Goal: Task Accomplishment & Management: Manage account settings

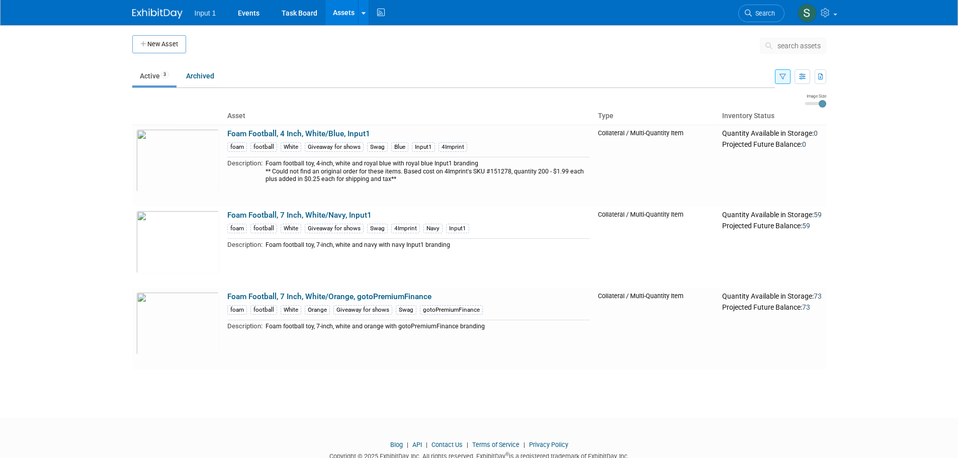
click at [781, 82] on button "button" at bounding box center [783, 76] width 16 height 15
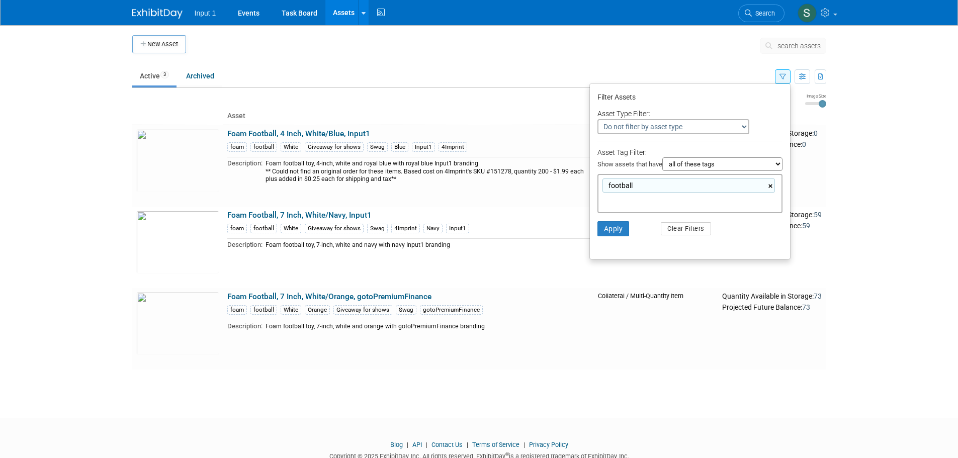
click at [770, 184] on link "×" at bounding box center [771, 186] width 7 height 12
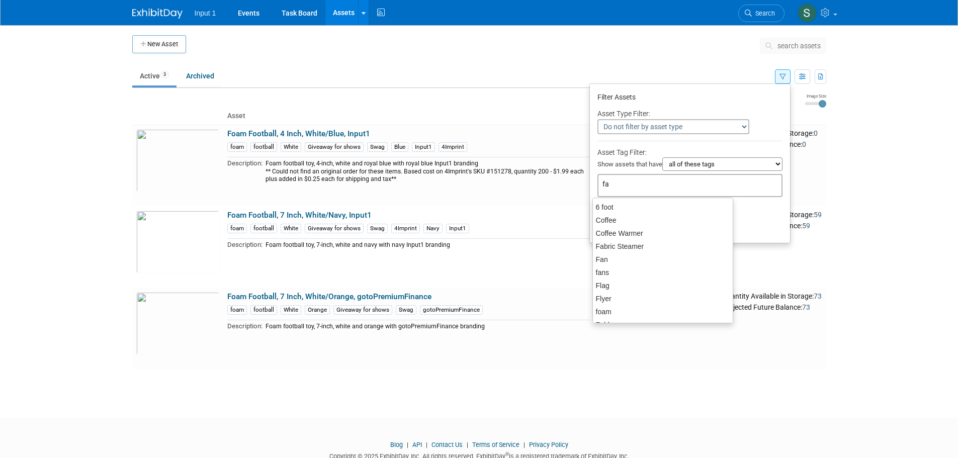
type input "fan"
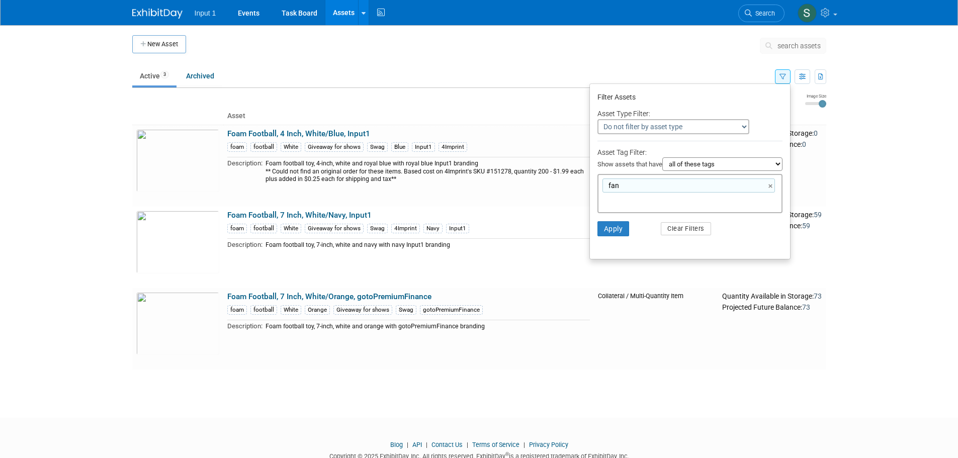
click at [607, 219] on li "Apply Clear Filters" at bounding box center [690, 229] width 200 height 30
click at [608, 229] on button "Apply" at bounding box center [613, 228] width 32 height 15
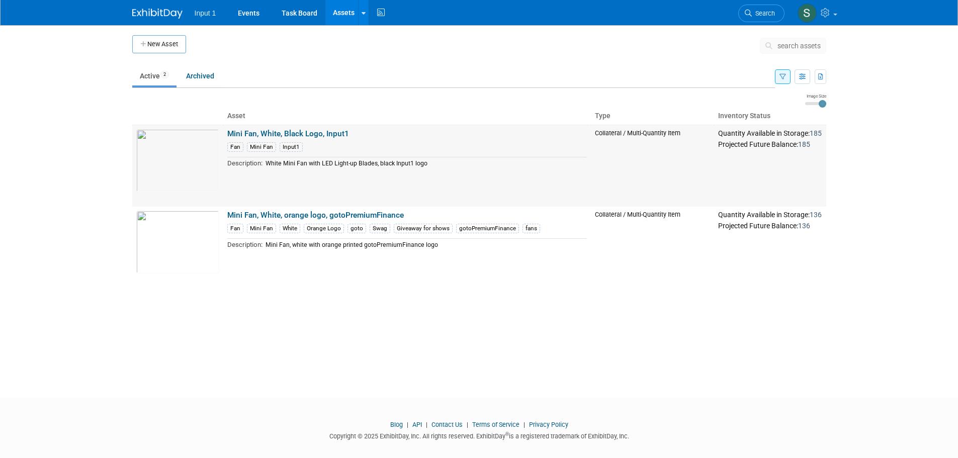
click at [309, 134] on link "Mini Fan, White, Black Logo, Input1" at bounding box center [288, 133] width 122 height 9
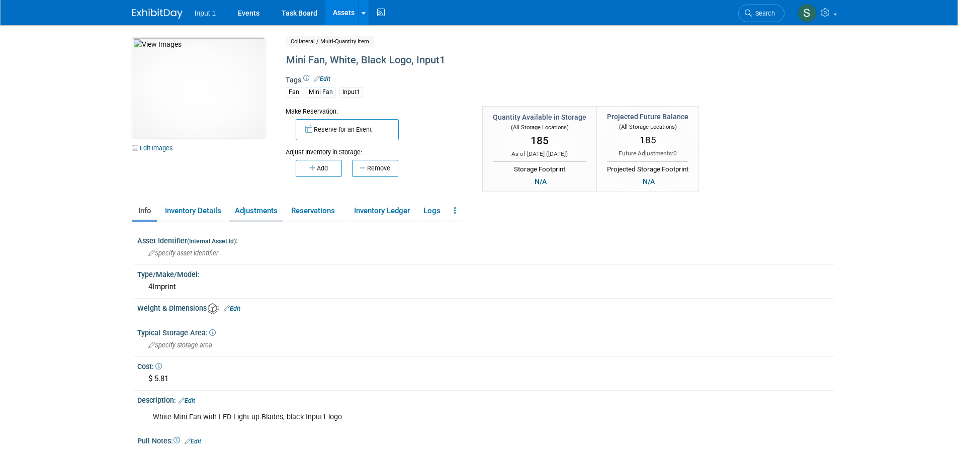
click at [263, 210] on link "Adjustments" at bounding box center [256, 211] width 54 height 18
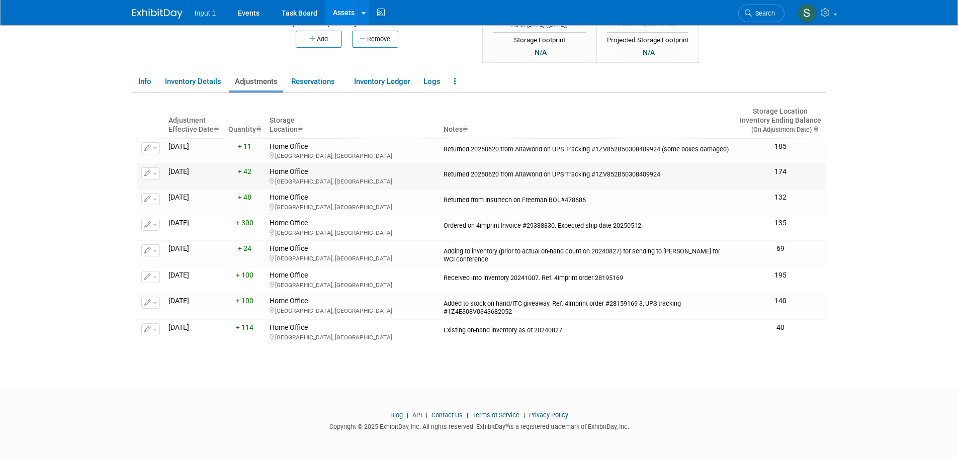
scroll to position [130, 0]
